Goal: Transaction & Acquisition: Purchase product/service

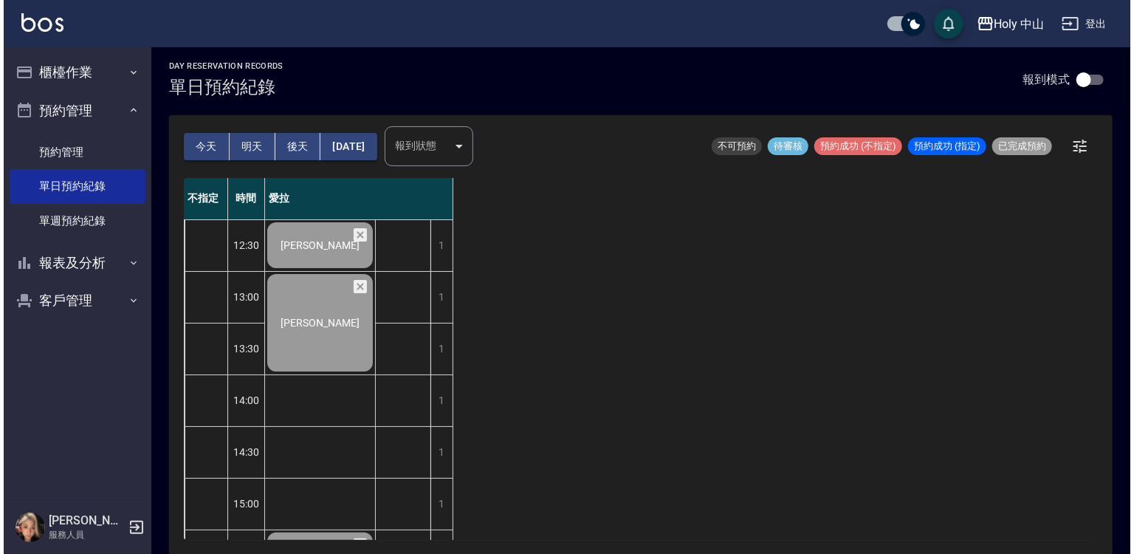
scroll to position [518, 0]
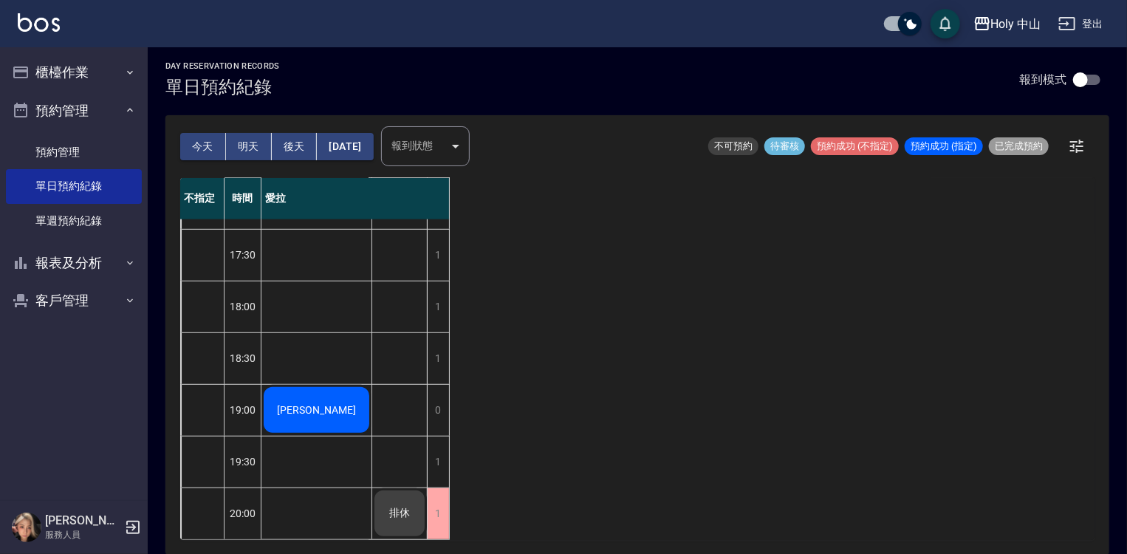
click at [329, 404] on span "[PERSON_NAME]" at bounding box center [316, 410] width 85 height 12
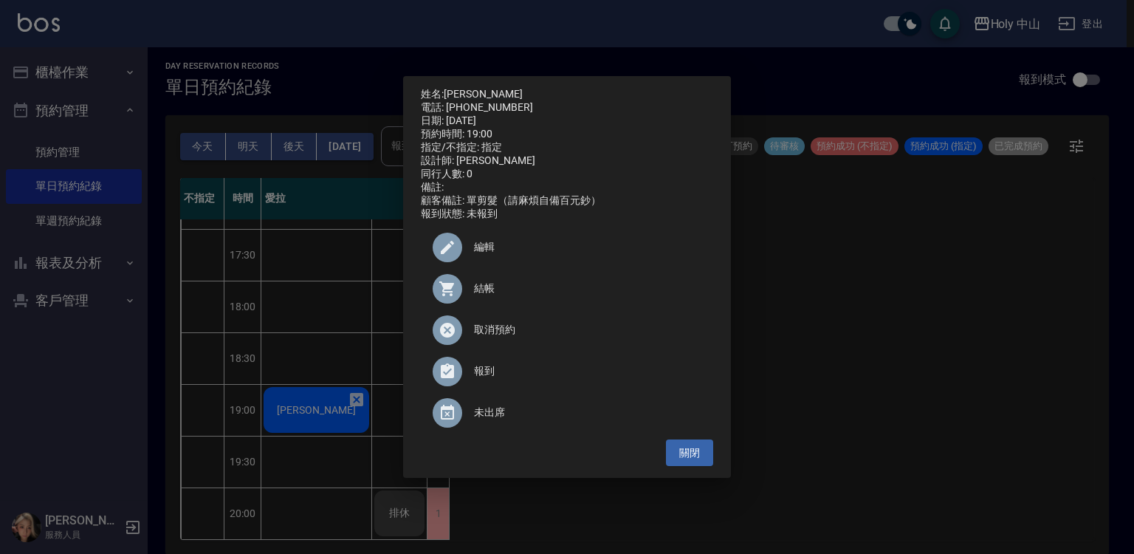
click at [470, 292] on div at bounding box center [453, 289] width 41 height 30
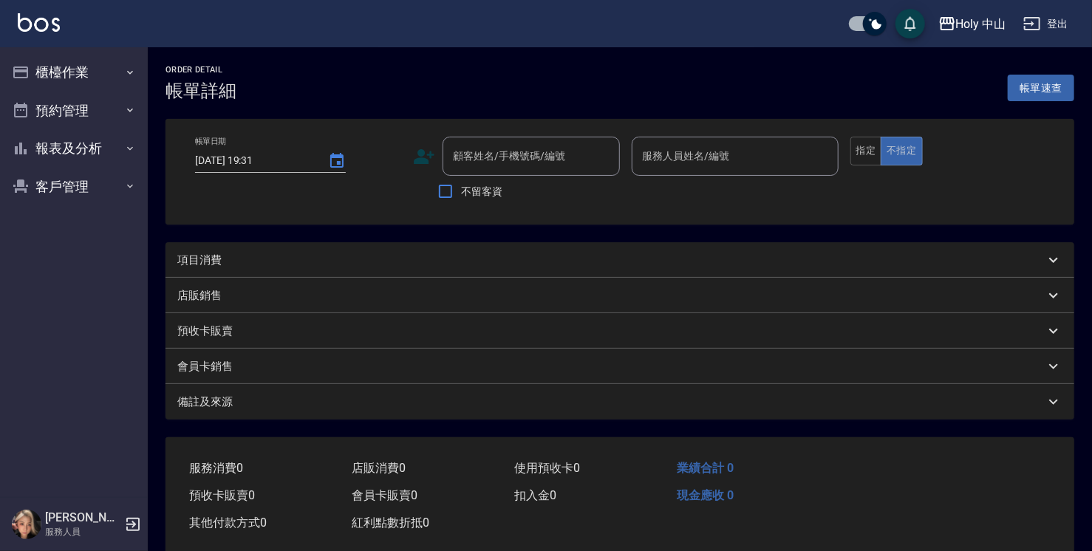
type input "[DATE] 19:00"
type input "愛拉(無代號)"
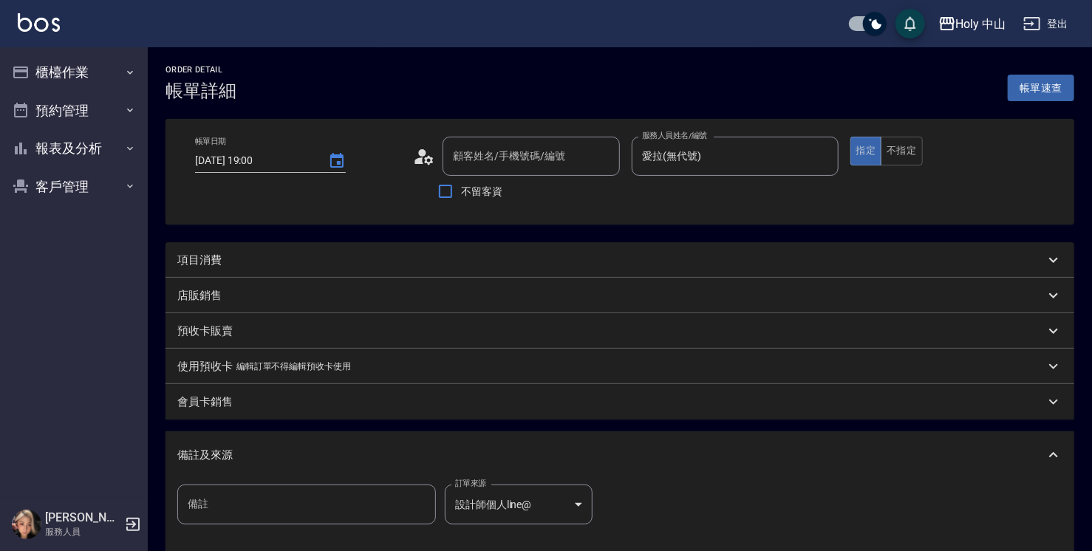
type input "[PERSON_NAME]/0905168642/null"
click at [320, 264] on div "項目消費" at bounding box center [610, 261] width 867 height 16
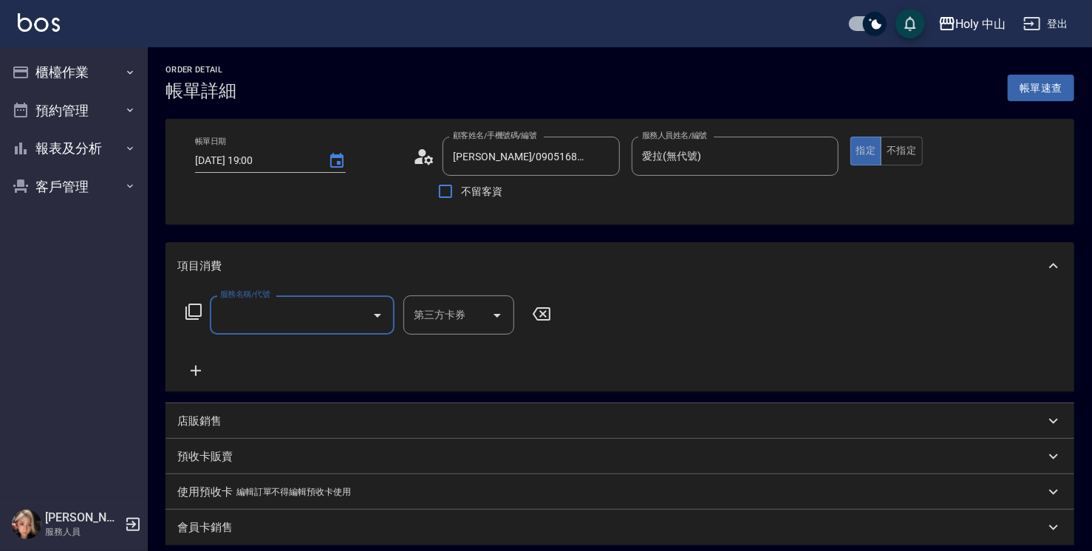
click at [316, 320] on input "服務名稱/代號" at bounding box center [290, 315] width 149 height 26
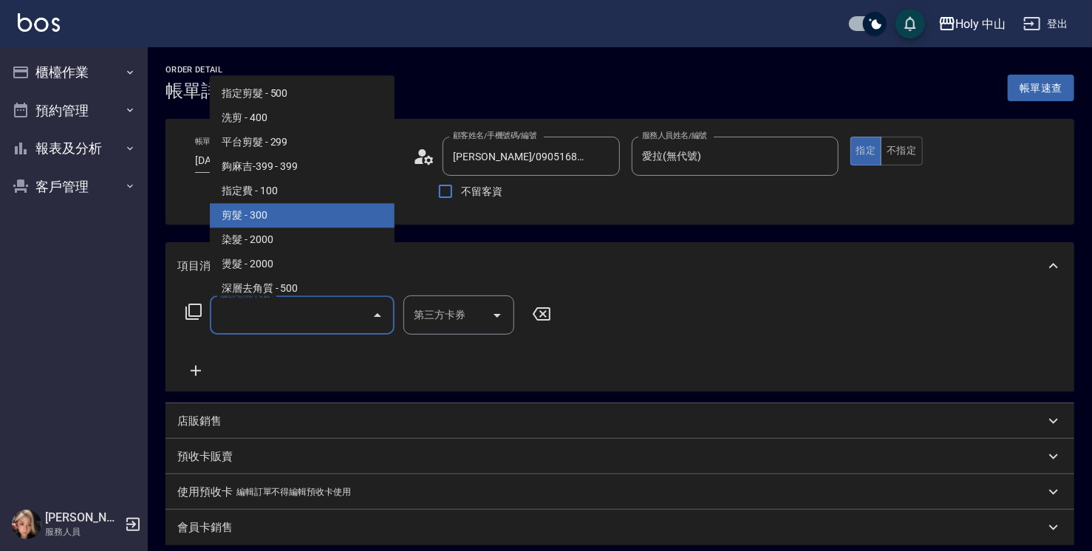
click at [327, 213] on span "剪髮 - 300" at bounding box center [302, 215] width 185 height 24
type input "剪髮(C02)"
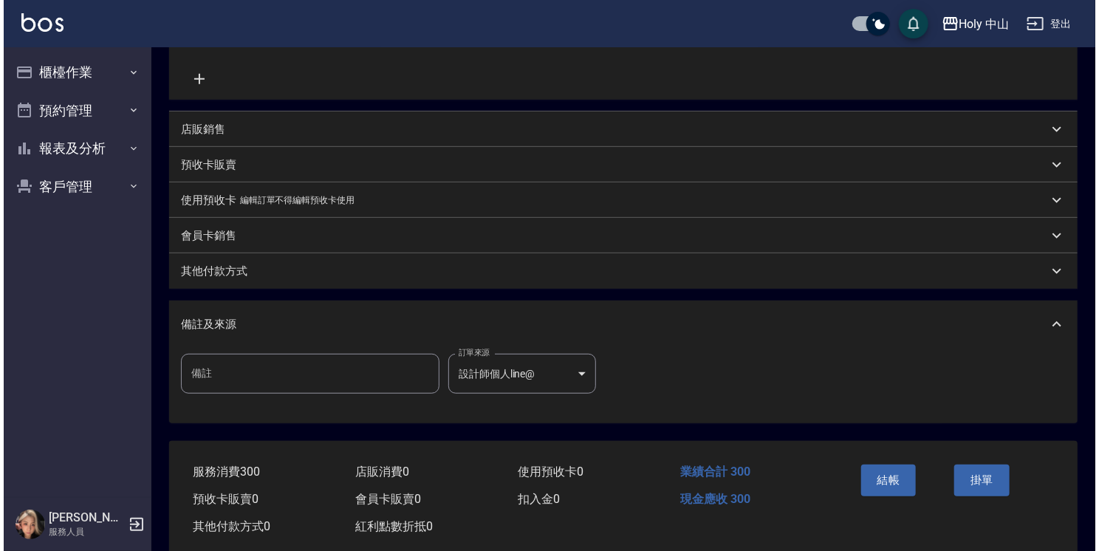
scroll to position [322, 0]
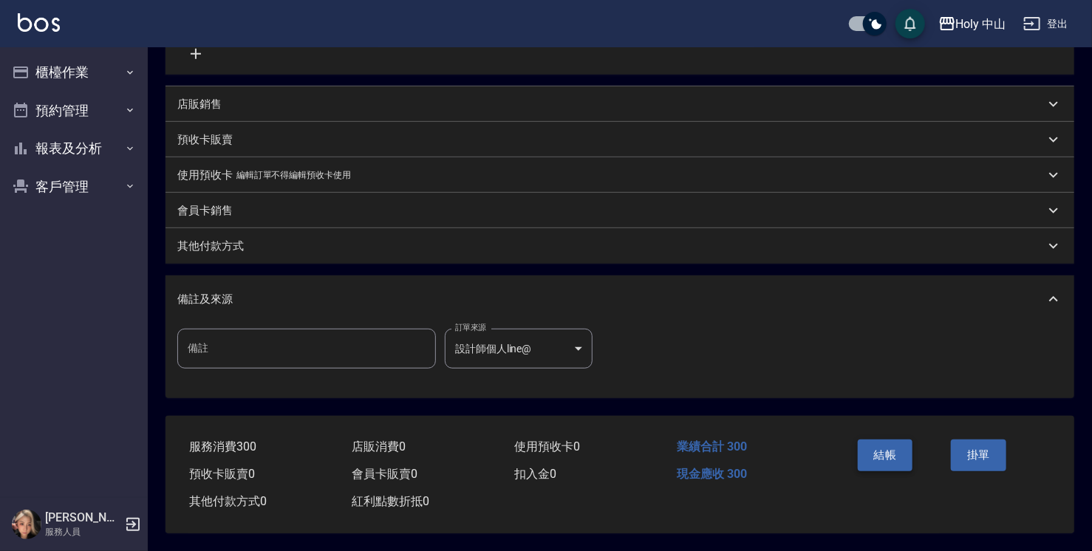
click at [880, 445] on button "結帳" at bounding box center [884, 454] width 55 height 31
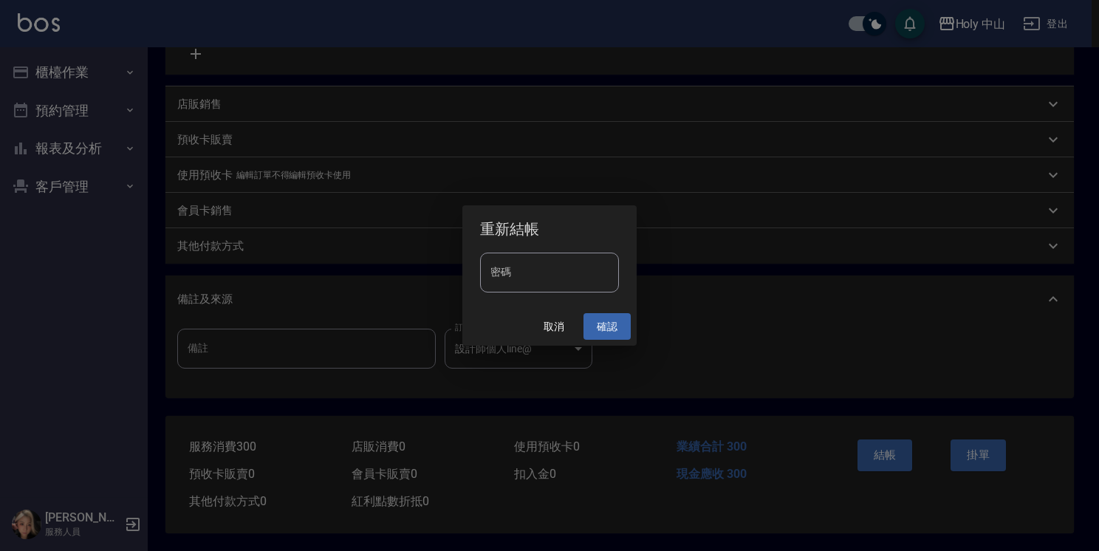
click at [610, 327] on button "確認" at bounding box center [606, 326] width 47 height 27
